Goal: Information Seeking & Learning: Learn about a topic

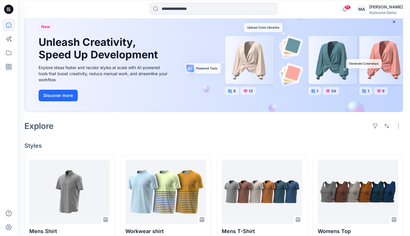
scroll to position [80, 0]
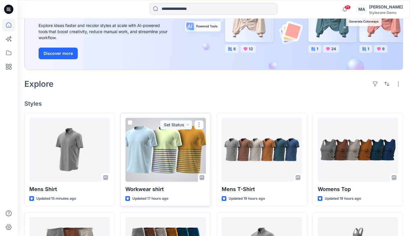
click at [154, 157] on div at bounding box center [165, 150] width 80 height 64
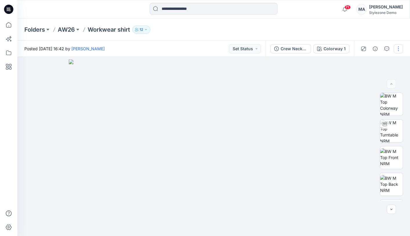
click at [399, 49] on button "button" at bounding box center [398, 48] width 9 height 9
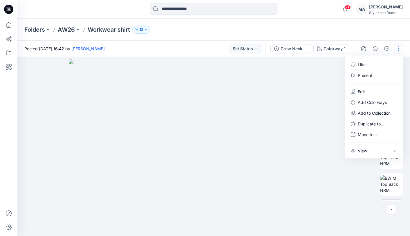
click at [399, 49] on button "button" at bounding box center [398, 48] width 9 height 9
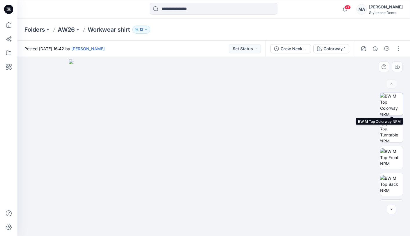
click at [392, 106] on img at bounding box center [392, 104] width 23 height 23
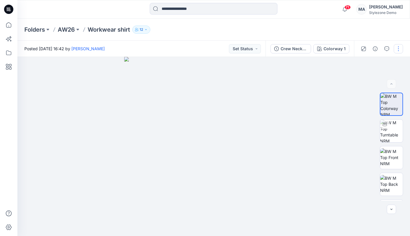
click at [397, 48] on button "button" at bounding box center [398, 48] width 9 height 9
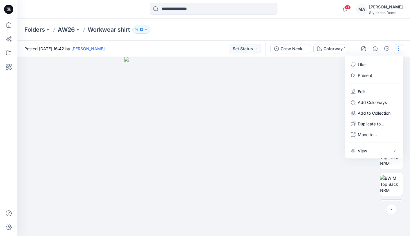
click at [397, 48] on button "button" at bounding box center [398, 48] width 9 height 9
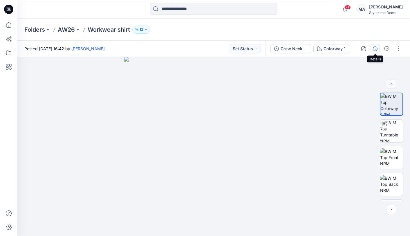
click at [377, 47] on icon "button" at bounding box center [375, 48] width 5 height 5
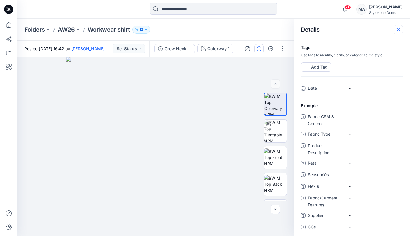
click at [399, 27] on button "button" at bounding box center [398, 29] width 9 height 9
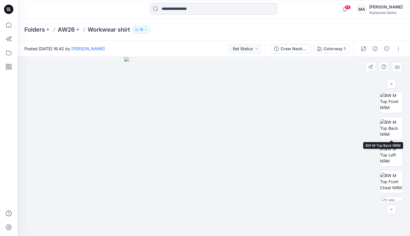
scroll to position [102, 0]
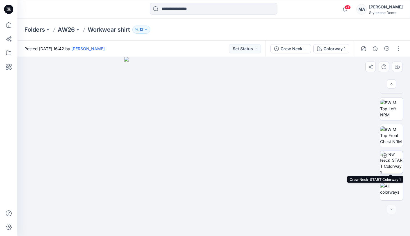
click at [394, 161] on img at bounding box center [392, 162] width 23 height 23
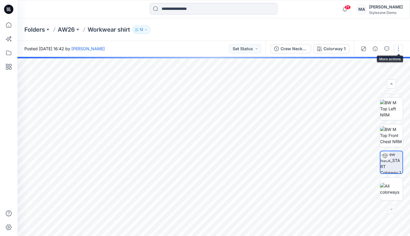
click at [401, 48] on button "button" at bounding box center [398, 48] width 9 height 9
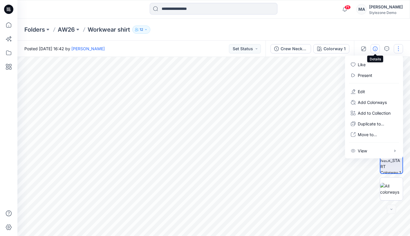
click at [378, 47] on button "button" at bounding box center [375, 48] width 9 height 9
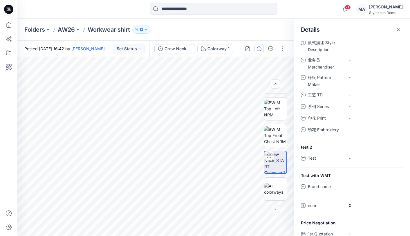
scroll to position [443, 0]
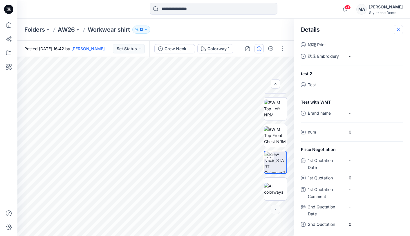
click at [397, 28] on icon "button" at bounding box center [398, 29] width 5 height 5
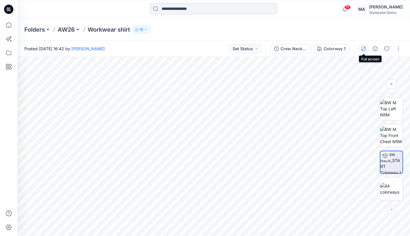
click at [363, 46] on icon "button" at bounding box center [364, 48] width 5 height 5
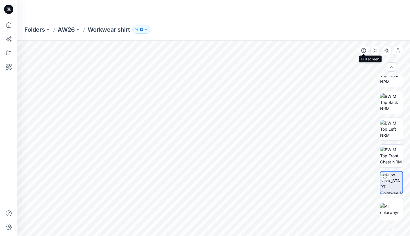
scroll to position [65, 0]
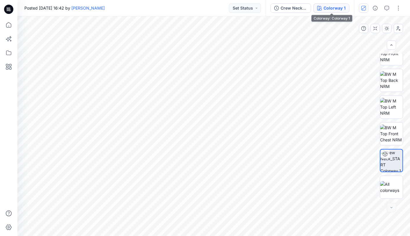
click at [318, 5] on button "Colorway 1" at bounding box center [332, 7] width 36 height 9
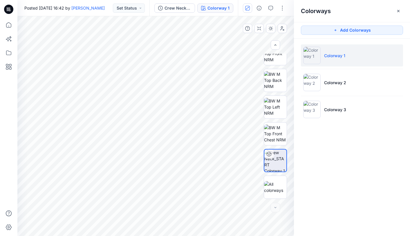
click at [337, 58] on li "Colorway 1" at bounding box center [352, 55] width 102 height 22
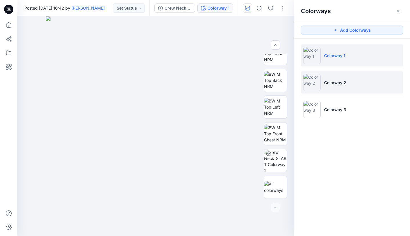
click at [332, 84] on p "Colorway 2" at bounding box center [335, 83] width 22 height 6
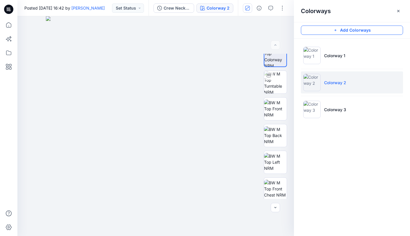
scroll to position [0, 0]
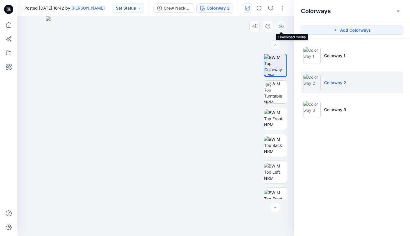
click at [281, 26] on icon "button" at bounding box center [281, 25] width 2 height 3
click at [355, 169] on div "Colorways Add Colorways Colorway 1 Colorway 2 Colorway 3" at bounding box center [352, 118] width 116 height 236
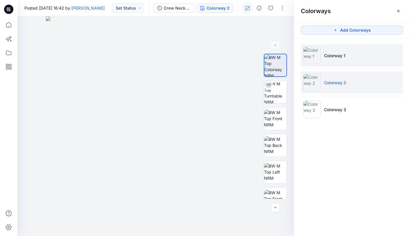
click at [334, 63] on li "Colorway 1" at bounding box center [352, 55] width 102 height 22
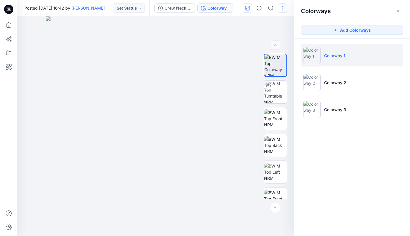
click at [286, 5] on button "button" at bounding box center [282, 7] width 9 height 9
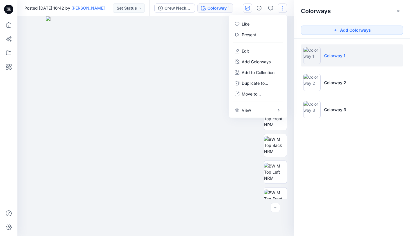
click at [286, 5] on button "button" at bounding box center [282, 7] width 9 height 9
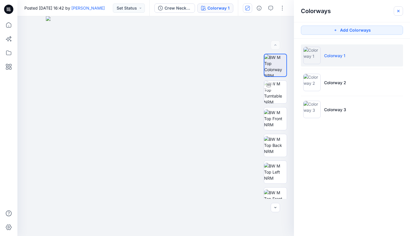
click at [402, 11] on button "button" at bounding box center [398, 10] width 9 height 9
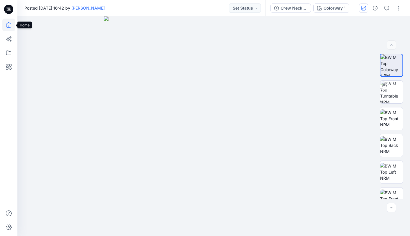
click at [7, 22] on icon at bounding box center [8, 25] width 13 height 13
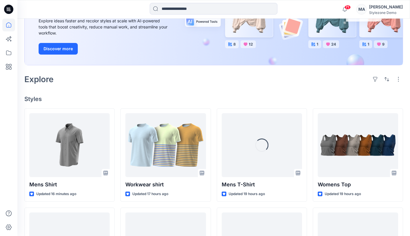
scroll to position [87, 0]
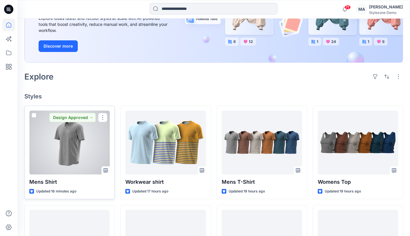
click at [75, 138] on div at bounding box center [69, 143] width 80 height 64
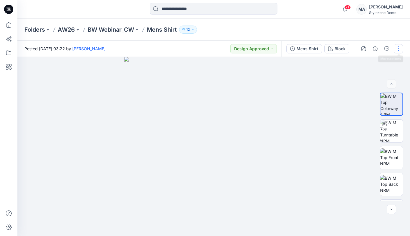
click at [396, 50] on button "button" at bounding box center [398, 48] width 9 height 9
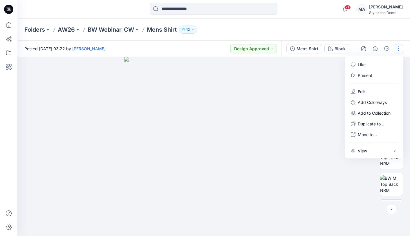
click at [396, 50] on button "button" at bounding box center [398, 48] width 9 height 9
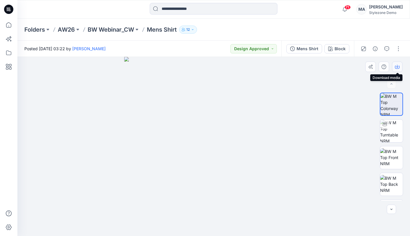
click at [399, 66] on icon "button" at bounding box center [397, 67] width 5 height 3
click at [392, 127] on img at bounding box center [392, 131] width 23 height 23
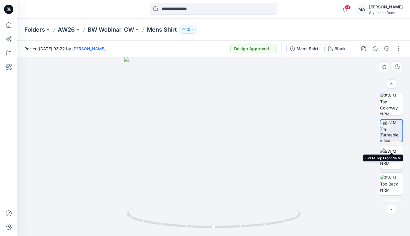
scroll to position [76, 0]
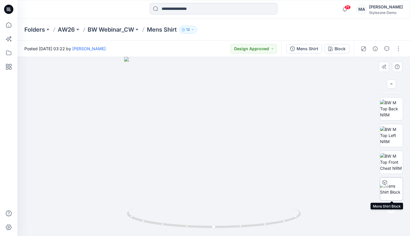
click at [395, 195] on img at bounding box center [392, 189] width 23 height 12
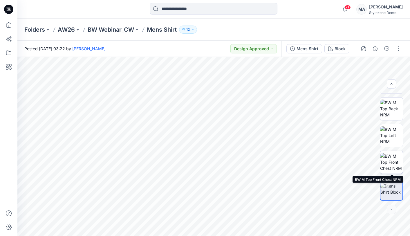
click at [391, 160] on img at bounding box center [392, 162] width 23 height 18
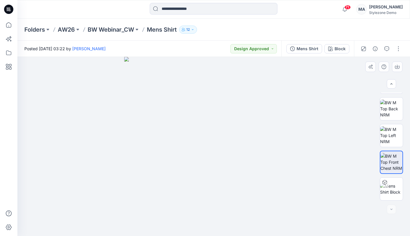
drag, startPoint x: 223, startPoint y: 141, endPoint x: 281, endPoint y: 138, distance: 58.2
click at [281, 138] on img at bounding box center [213, 146] width 179 height 179
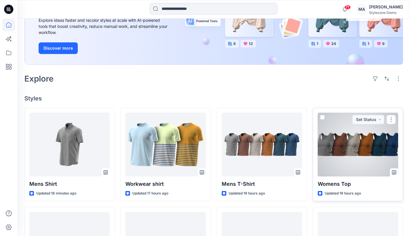
scroll to position [81, 0]
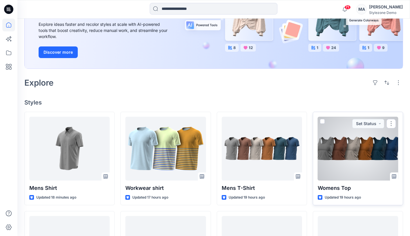
click at [355, 163] on div at bounding box center [358, 149] width 80 height 64
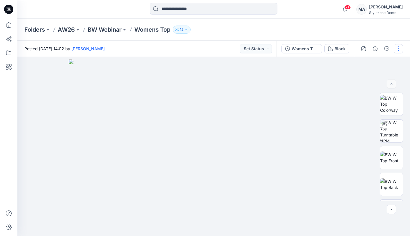
click at [399, 46] on button "button" at bounding box center [398, 48] width 9 height 9
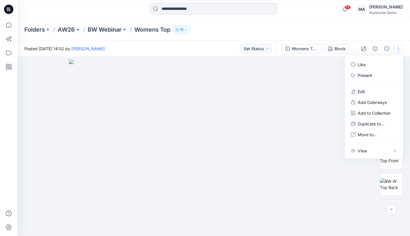
click at [399, 46] on button "button" at bounding box center [398, 48] width 9 height 9
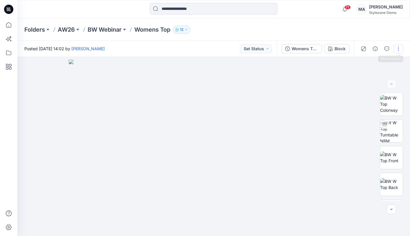
click at [396, 49] on button "button" at bounding box center [398, 48] width 9 height 9
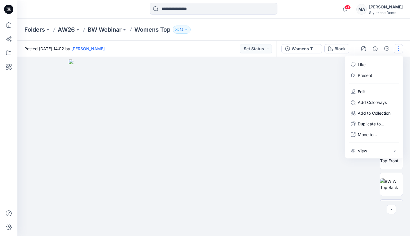
click at [306, 69] on img at bounding box center [214, 148] width 290 height 177
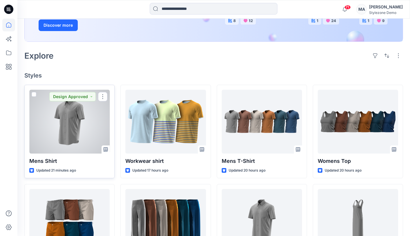
scroll to position [108, 0]
click at [69, 123] on div at bounding box center [69, 121] width 80 height 64
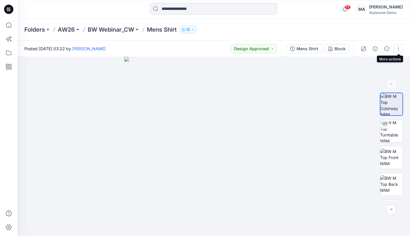
click at [398, 48] on button "button" at bounding box center [398, 48] width 9 height 9
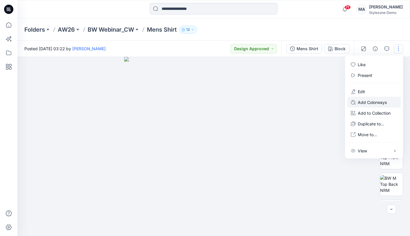
click at [371, 101] on p "Add Colorways" at bounding box center [372, 102] width 29 height 6
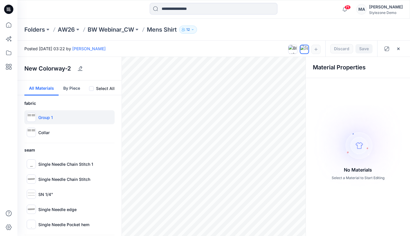
click at [46, 116] on p "Group 1" at bounding box center [45, 117] width 15 height 6
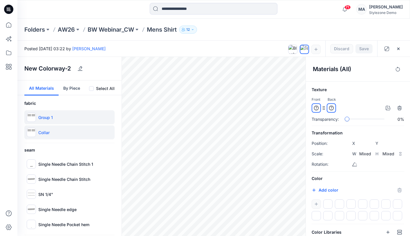
click at [55, 130] on div "Collar" at bounding box center [69, 132] width 90 height 14
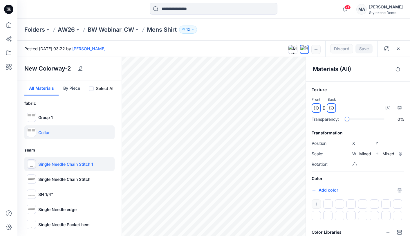
click at [48, 164] on p "Single Needle Chain Stitch 1" at bounding box center [65, 164] width 55 height 6
type input "*****"
type input "****"
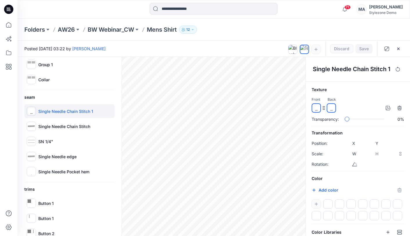
scroll to position [64, 0]
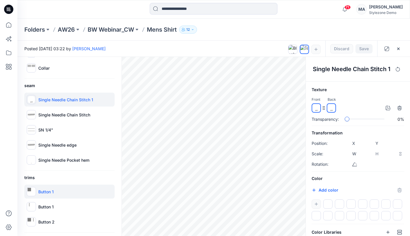
click at [47, 189] on p "Button 1" at bounding box center [45, 192] width 15 height 6
type input "****"
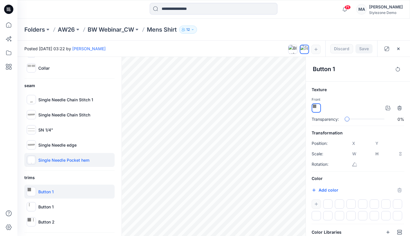
scroll to position [0, 0]
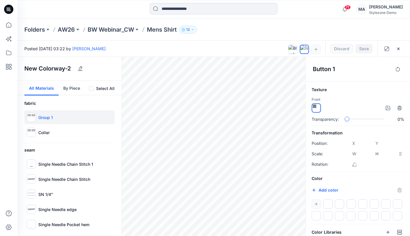
click at [43, 115] on p "Group 1" at bounding box center [45, 117] width 15 height 6
type input "*****"
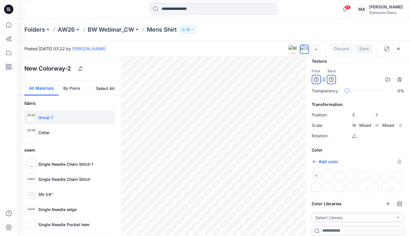
click at [362, 215] on button "Select Library" at bounding box center [358, 217] width 93 height 9
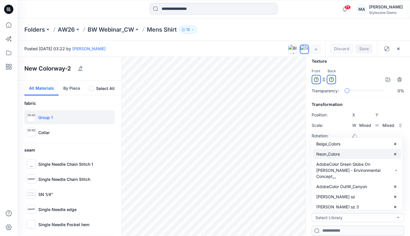
click at [342, 152] on div "Neon_Colors" at bounding box center [357, 154] width 88 height 10
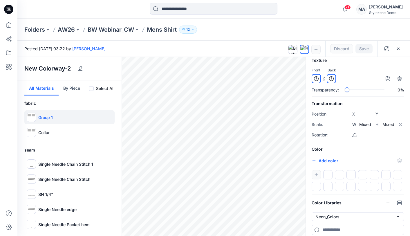
scroll to position [47, 0]
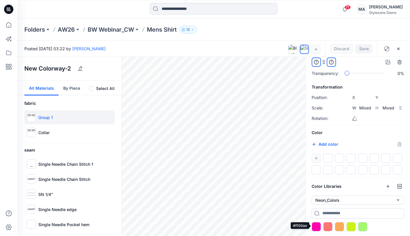
click at [317, 224] on div at bounding box center [316, 226] width 9 height 9
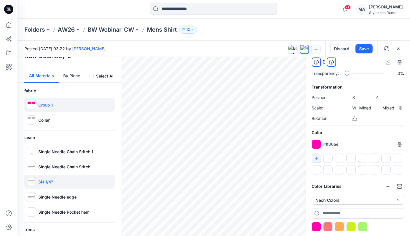
scroll to position [0, 0]
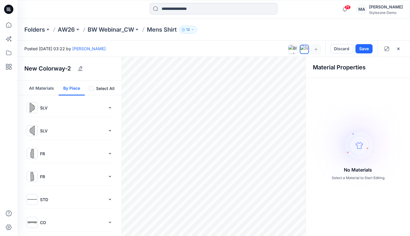
click at [71, 87] on button "By Piece" at bounding box center [72, 87] width 26 height 15
click at [49, 110] on p "SLV" at bounding box center [72, 108] width 65 height 6
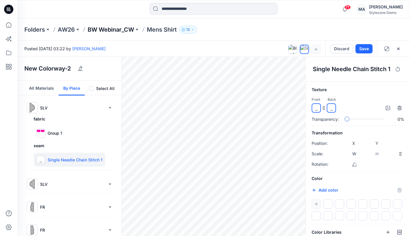
click at [107, 31] on p "BW Webinar_CW" at bounding box center [111, 30] width 46 height 8
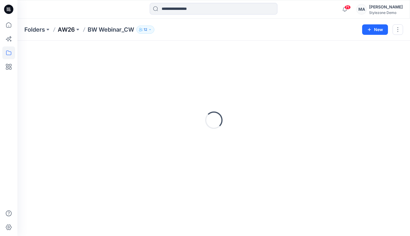
click at [67, 28] on p "AW26" at bounding box center [66, 30] width 17 height 8
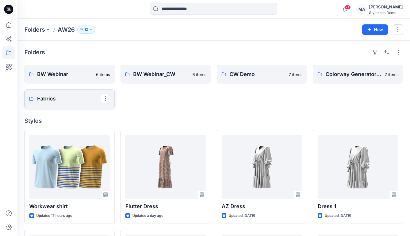
click at [73, 101] on p "Fabrics" at bounding box center [69, 99] width 64 height 8
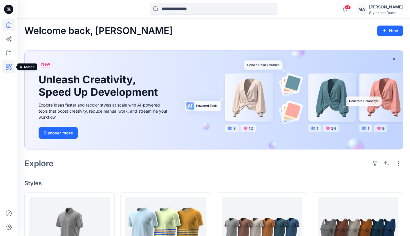
click at [4, 66] on icon at bounding box center [8, 66] width 13 height 13
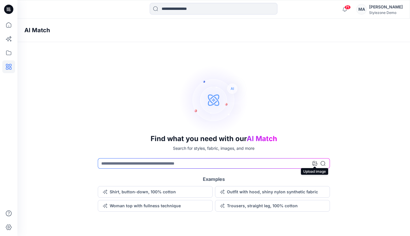
click at [316, 163] on icon at bounding box center [315, 163] width 5 height 5
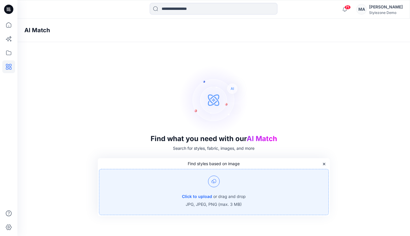
click at [200, 192] on div "Click to upload or drag and drop JPG, JPEG, PNG (max. 3 MB)" at bounding box center [214, 192] width 230 height 46
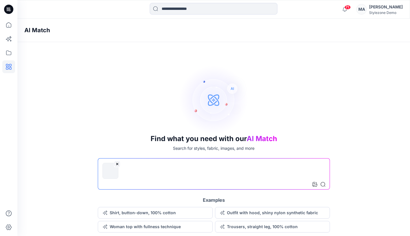
click at [177, 167] on input at bounding box center [214, 173] width 232 height 31
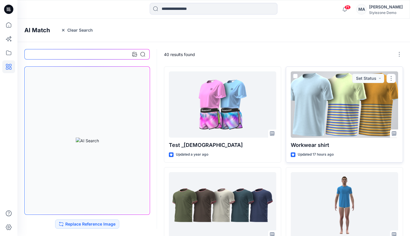
scroll to position [6, 0]
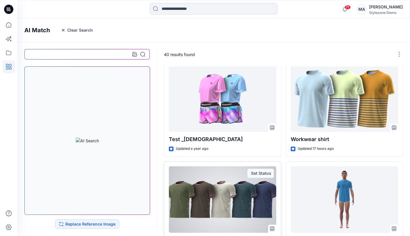
click at [220, 191] on div at bounding box center [222, 199] width 107 height 66
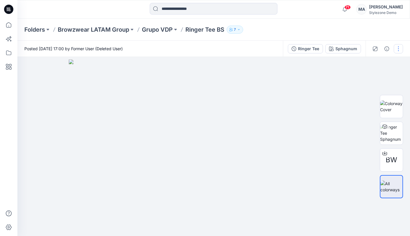
click at [400, 46] on button "button" at bounding box center [398, 48] width 9 height 9
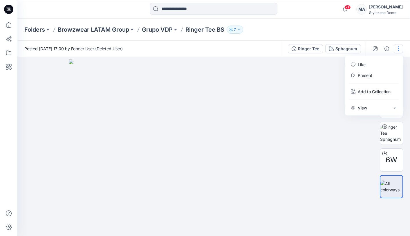
click at [400, 46] on button "button" at bounding box center [398, 48] width 9 height 9
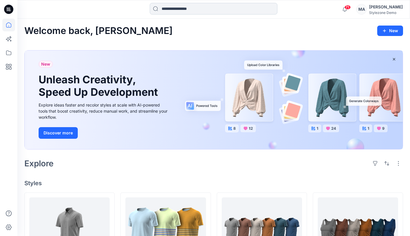
click at [181, 6] on input at bounding box center [214, 9] width 128 height 12
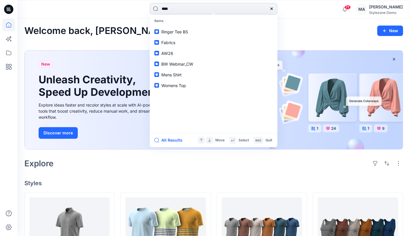
type input "*****"
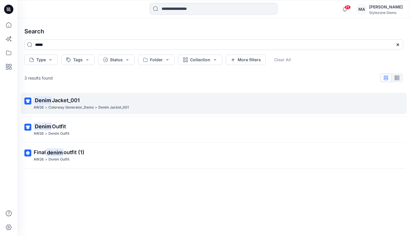
click at [62, 102] on span "Jacket_001" at bounding box center [66, 100] width 28 height 6
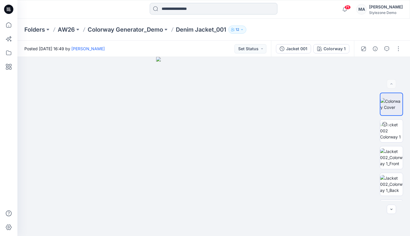
click at [167, 8] on input at bounding box center [214, 9] width 128 height 12
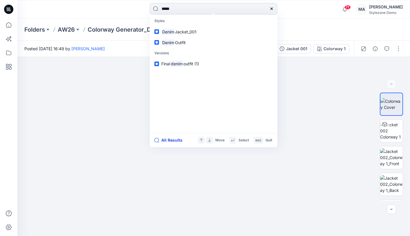
type input "*****"
click at [170, 140] on button "All Results" at bounding box center [171, 140] width 32 height 7
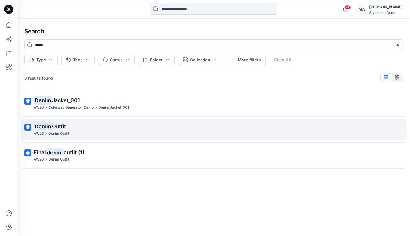
click at [79, 132] on div "AW26 > Denim Outfit" at bounding box center [213, 134] width 359 height 6
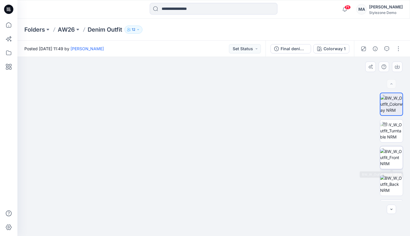
click at [395, 158] on img at bounding box center [392, 157] width 23 height 18
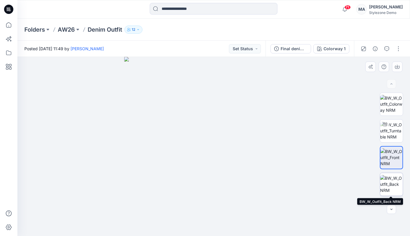
click at [394, 182] on img at bounding box center [392, 184] width 23 height 18
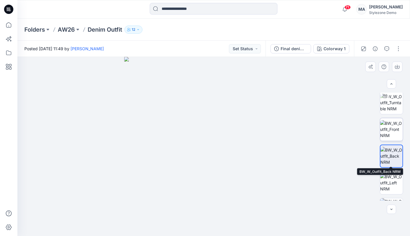
scroll to position [31, 0]
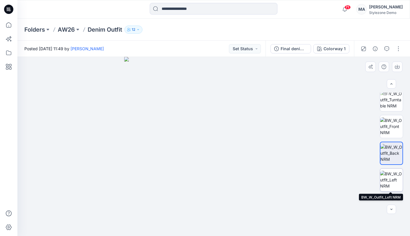
click at [391, 178] on img at bounding box center [392, 180] width 23 height 18
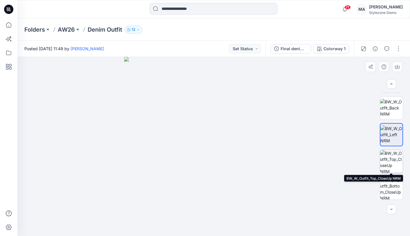
click at [393, 165] on img at bounding box center [392, 161] width 23 height 23
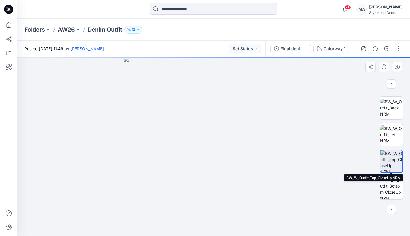
scroll to position [79, 0]
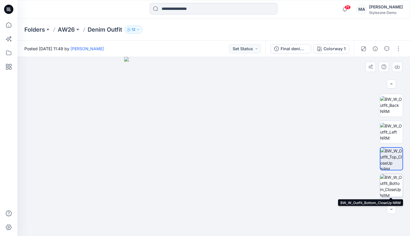
click at [395, 180] on img at bounding box center [392, 185] width 23 height 23
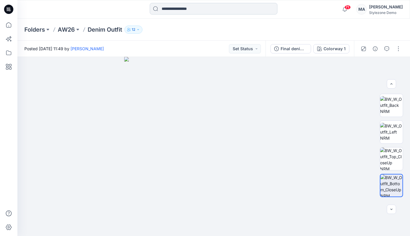
click at [170, 12] on input at bounding box center [214, 9] width 128 height 12
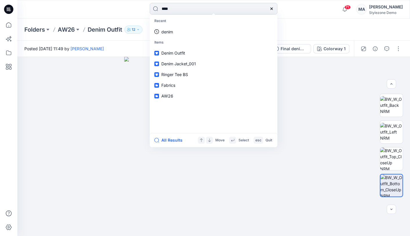
type input "*****"
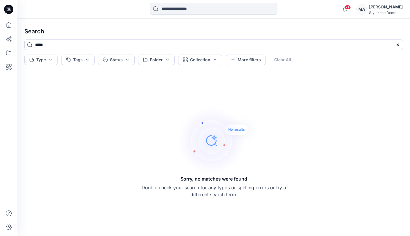
click at [168, 10] on input at bounding box center [214, 9] width 128 height 12
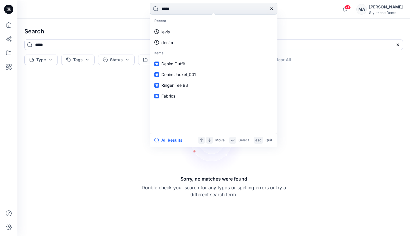
type input "******"
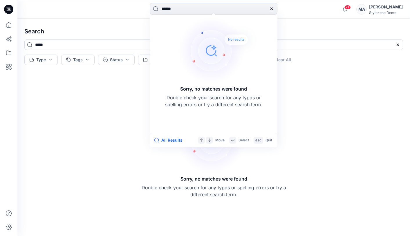
type input "******"
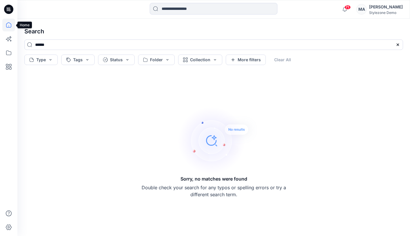
click at [12, 24] on icon at bounding box center [8, 25] width 13 height 13
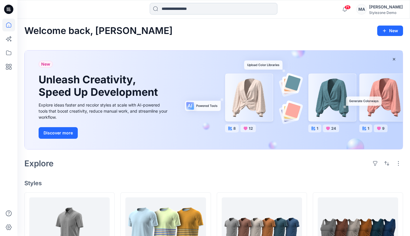
click at [199, 9] on input at bounding box center [214, 9] width 128 height 12
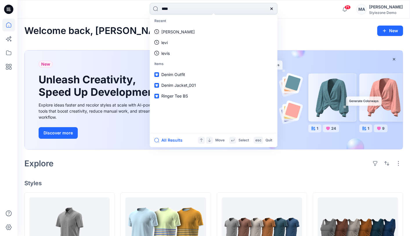
type input "*****"
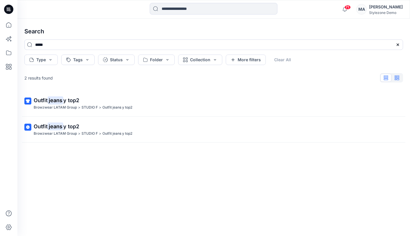
click at [396, 77] on icon "button" at bounding box center [397, 78] width 5 height 5
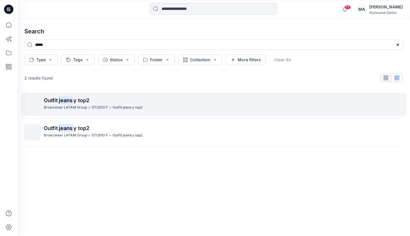
click at [97, 110] on p "STUDIO F" at bounding box center [100, 108] width 16 height 6
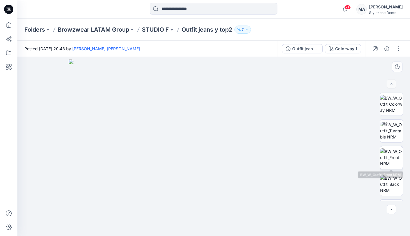
click at [393, 152] on img at bounding box center [392, 157] width 23 height 18
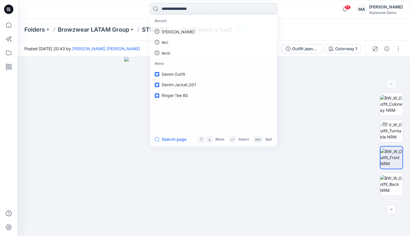
click at [175, 8] on input at bounding box center [214, 9] width 128 height 12
type input "*****"
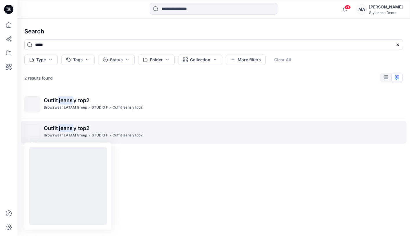
click at [40, 128] on div at bounding box center [32, 132] width 16 height 16
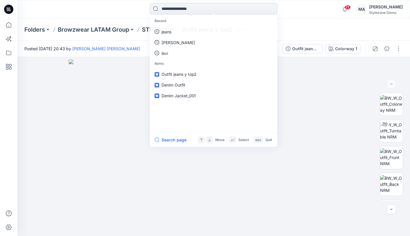
click at [188, 6] on input at bounding box center [214, 9] width 128 height 12
type input "*****"
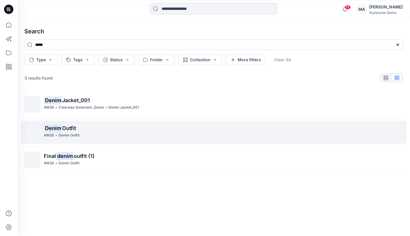
click at [118, 126] on p "Denim Outfit" at bounding box center [223, 128] width 359 height 8
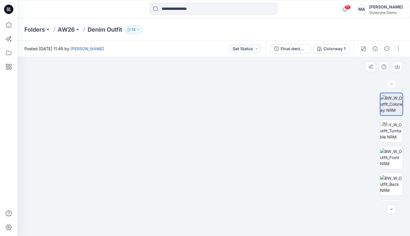
drag, startPoint x: 217, startPoint y: 170, endPoint x: 164, endPoint y: 83, distance: 101.2
click at [161, 89] on img at bounding box center [214, 62] width 378 height 349
drag, startPoint x: 213, startPoint y: 116, endPoint x: 168, endPoint y: 113, distance: 44.6
click at [168, 113] on img at bounding box center [214, 56] width 378 height 360
drag, startPoint x: 210, startPoint y: 103, endPoint x: 202, endPoint y: 104, distance: 8.1
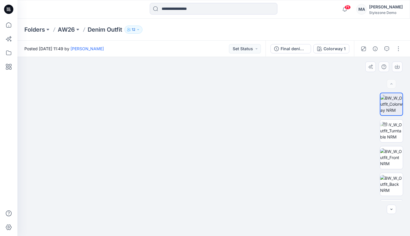
click at [202, 104] on img at bounding box center [214, 56] width 378 height 362
drag, startPoint x: 191, startPoint y: 105, endPoint x: 237, endPoint y: 105, distance: 45.9
click at [237, 105] on img at bounding box center [214, 55] width 378 height 362
